Goal: Information Seeking & Learning: Obtain resource

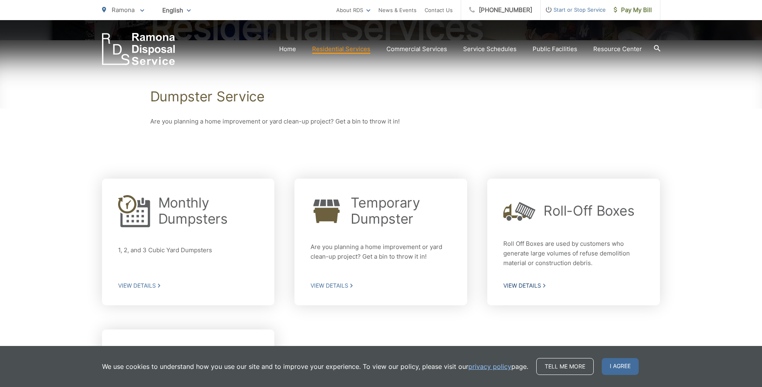
scroll to position [161, 0]
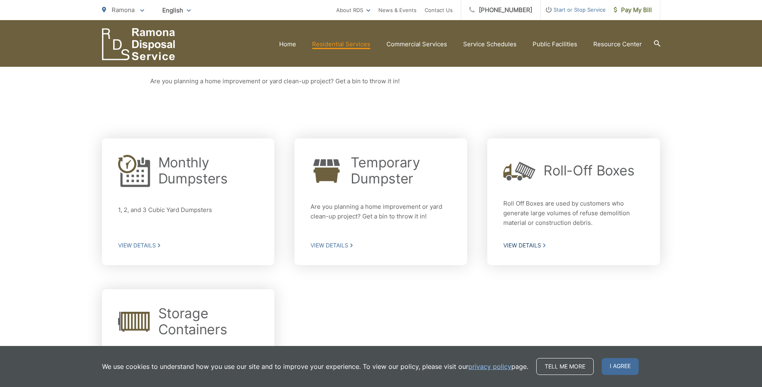
click at [517, 244] on span "View Details" at bounding box center [573, 244] width 141 height 7
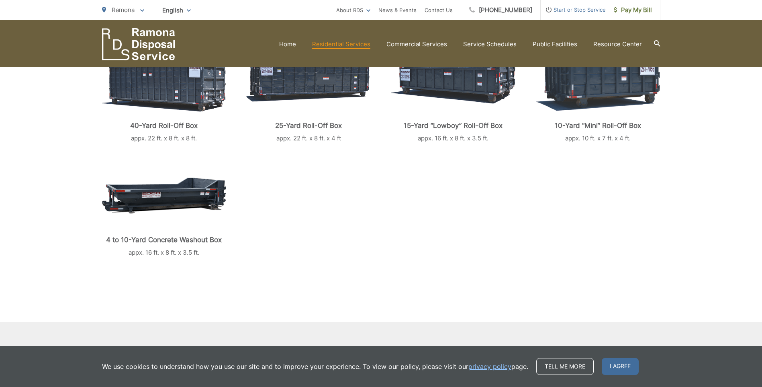
scroll to position [201, 0]
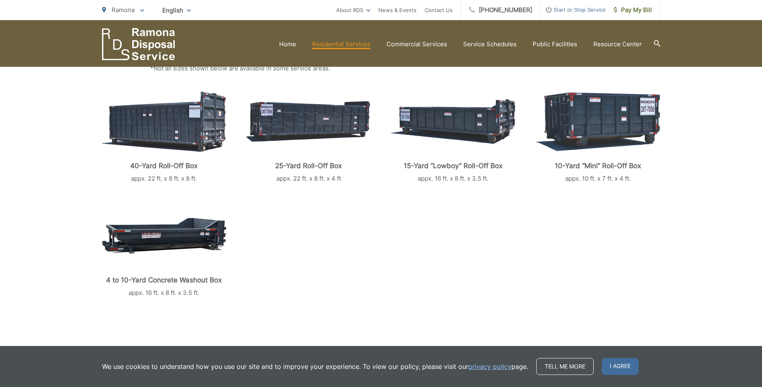
click at [564, 258] on div "40-Yard Roll-Off Box appx. 22 ft. x 8 ft. x 8 ft. 25-Yard Roll-Off Box appx. 22…" at bounding box center [381, 193] width 559 height 208
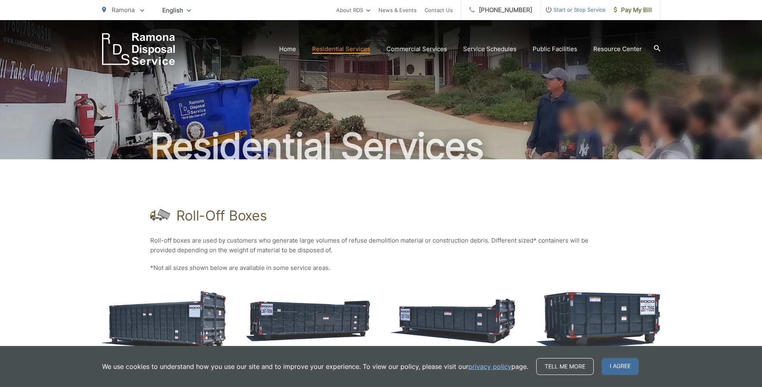
scroll to position [0, 0]
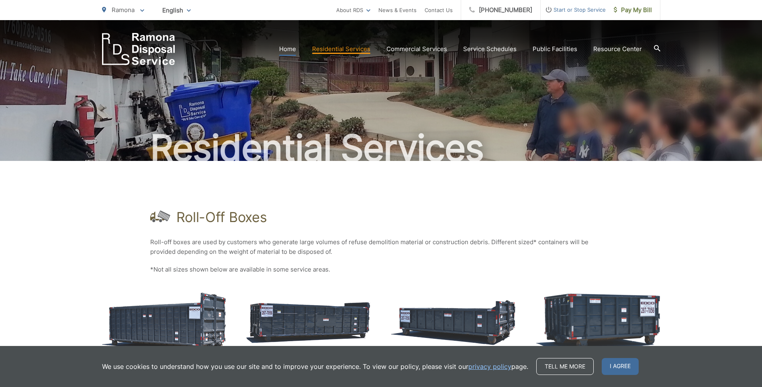
click at [296, 51] on link "Home" at bounding box center [287, 49] width 17 height 10
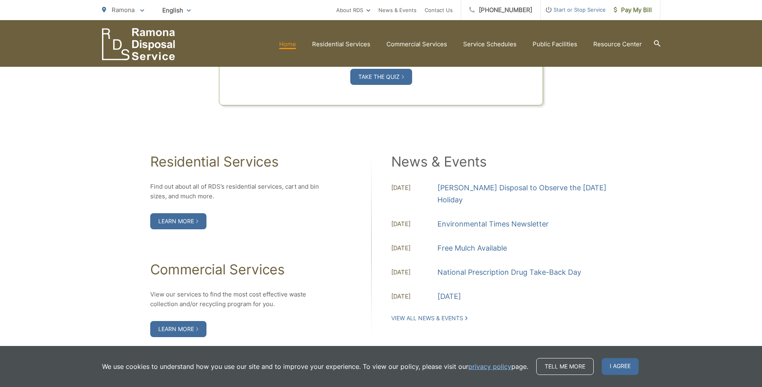
scroll to position [763, 0]
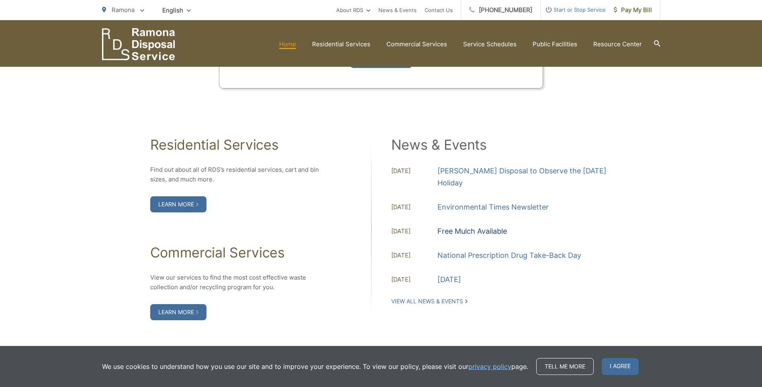
click at [477, 231] on link "Free Mulch Available" at bounding box center [473, 231] width 70 height 12
